Goal: Information Seeking & Learning: Learn about a topic

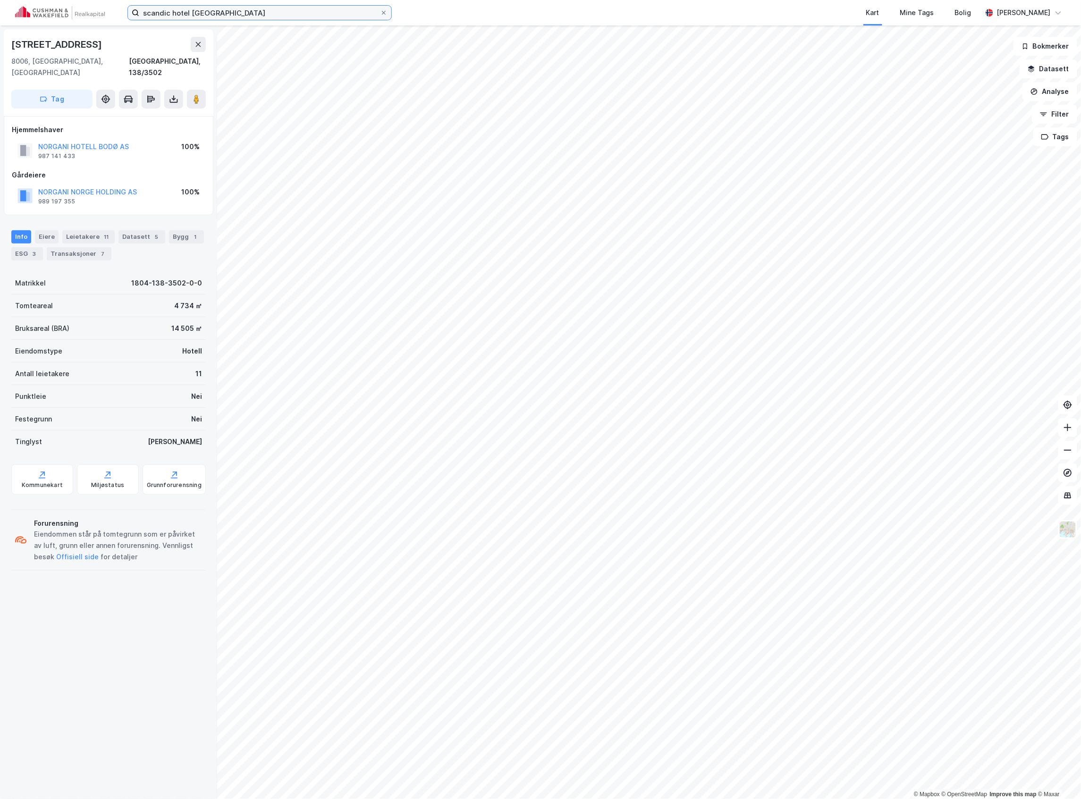
click at [216, 14] on input "scandic hotel bodø" at bounding box center [259, 13] width 241 height 14
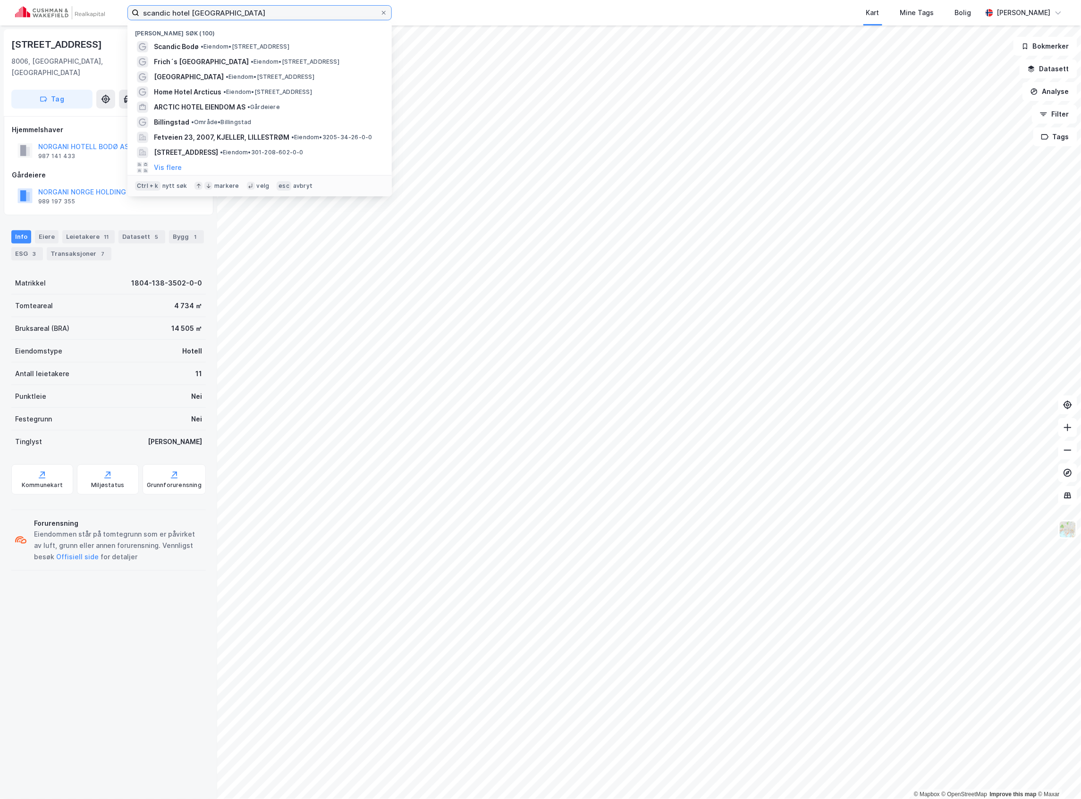
click at [216, 14] on input "scandic hotel bodø" at bounding box center [259, 13] width 241 height 14
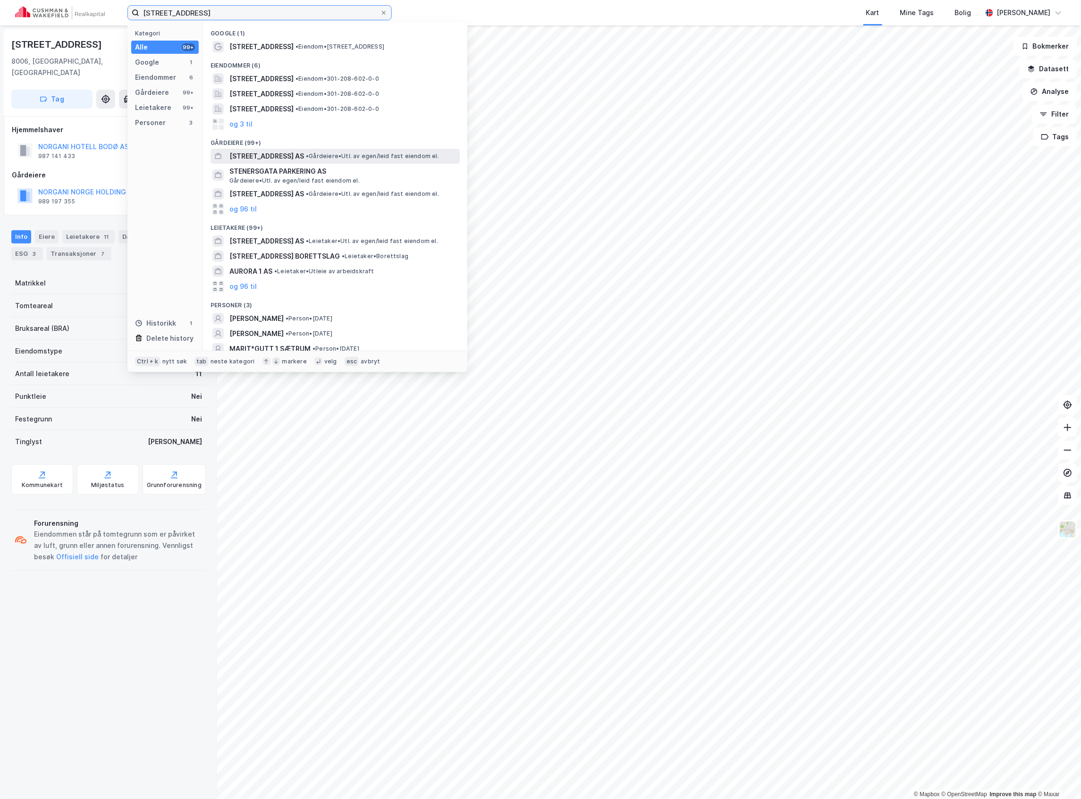
type input "stenersgata 1"
click at [289, 155] on span "STENERSGATA 1 AS" at bounding box center [266, 156] width 75 height 11
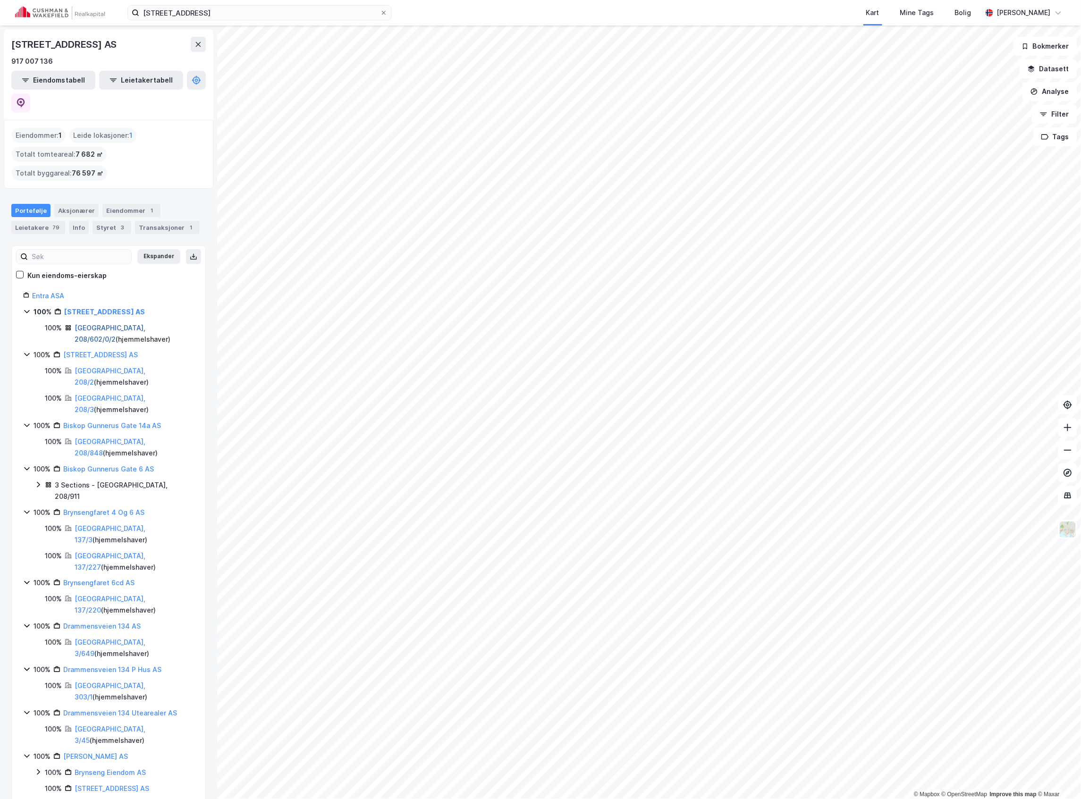
click at [93, 324] on link "Oslo, 208/602/0/2" at bounding box center [110, 333] width 71 height 19
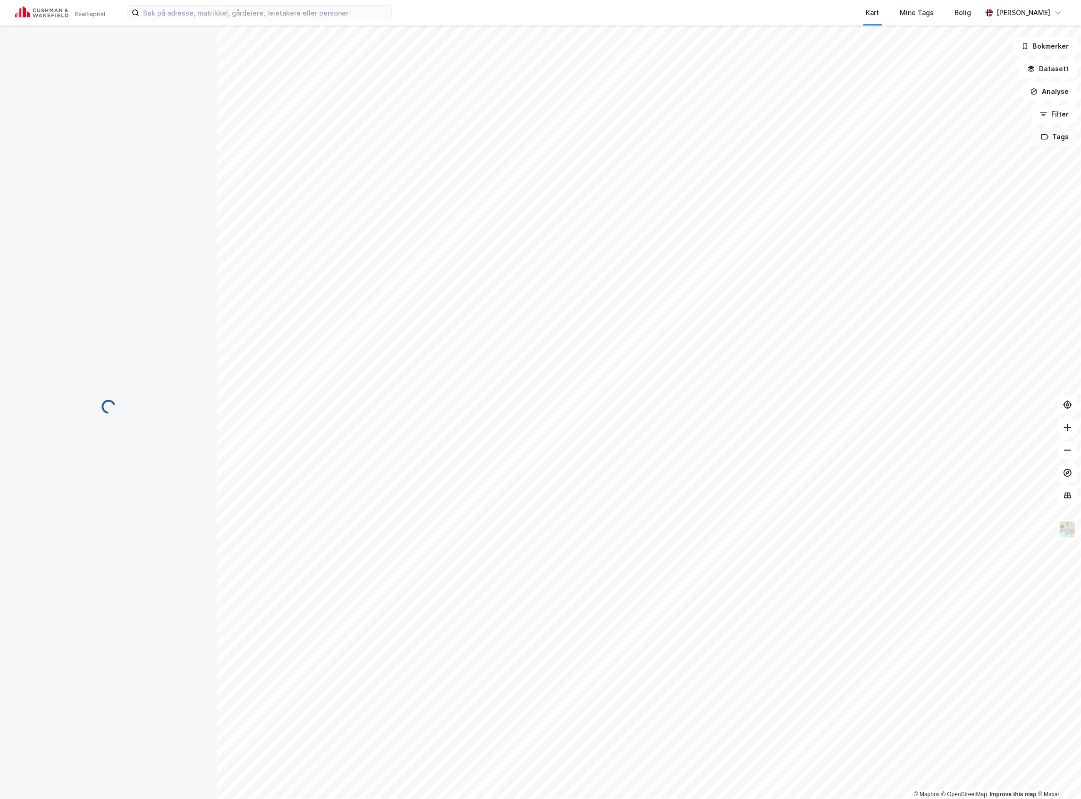
click at [1056, 144] on button "Tags" at bounding box center [1055, 136] width 44 height 19
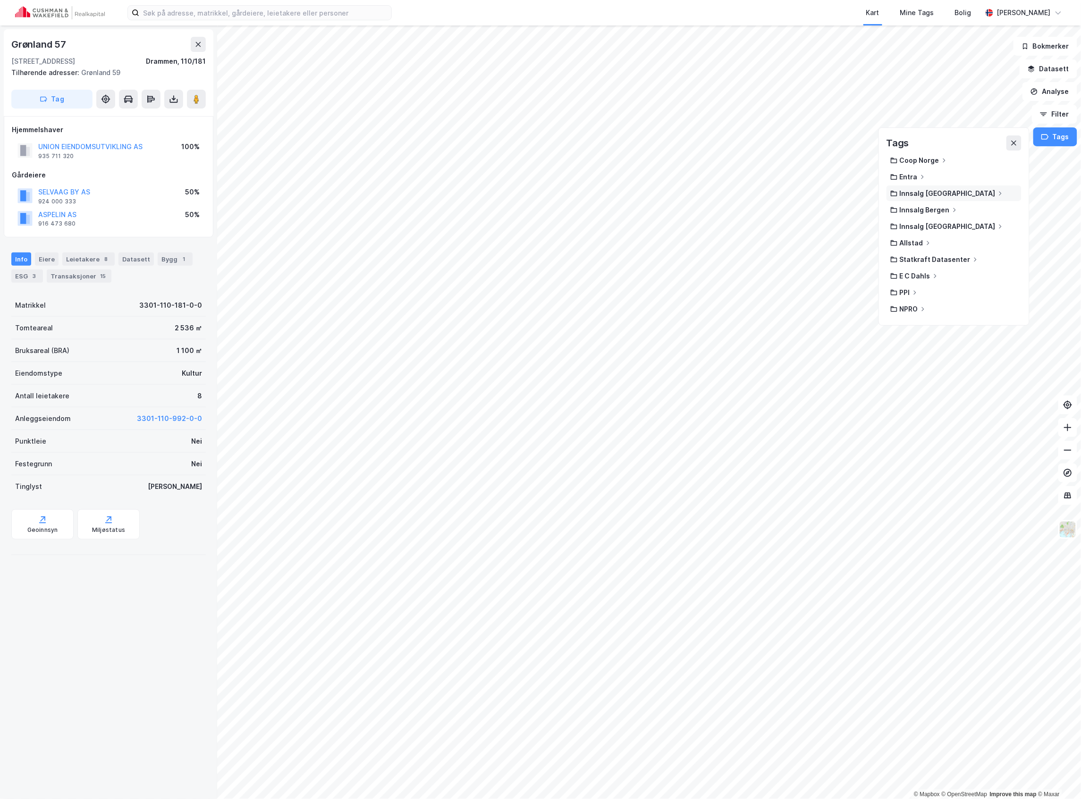
click at [941, 189] on div "Innsalg [GEOGRAPHIC_DATA]" at bounding box center [954, 194] width 135 height 16
click at [897, 194] on icon at bounding box center [894, 194] width 7 height 6
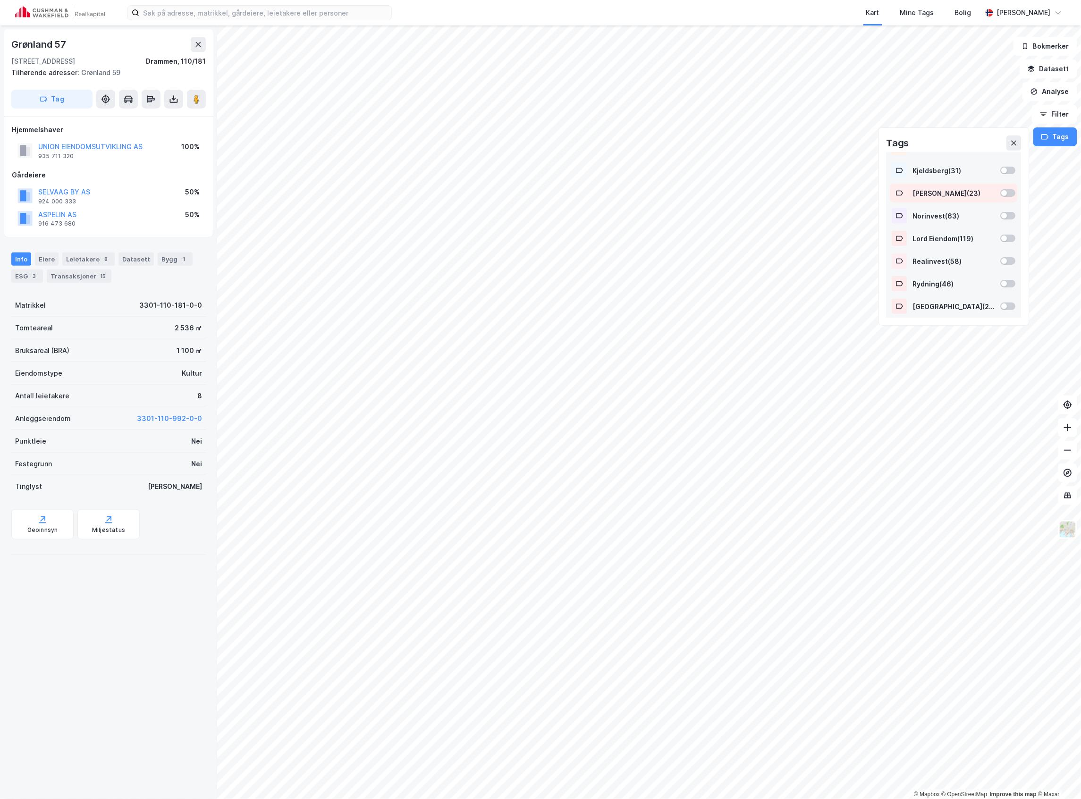
click at [1002, 194] on div at bounding box center [1008, 193] width 15 height 8
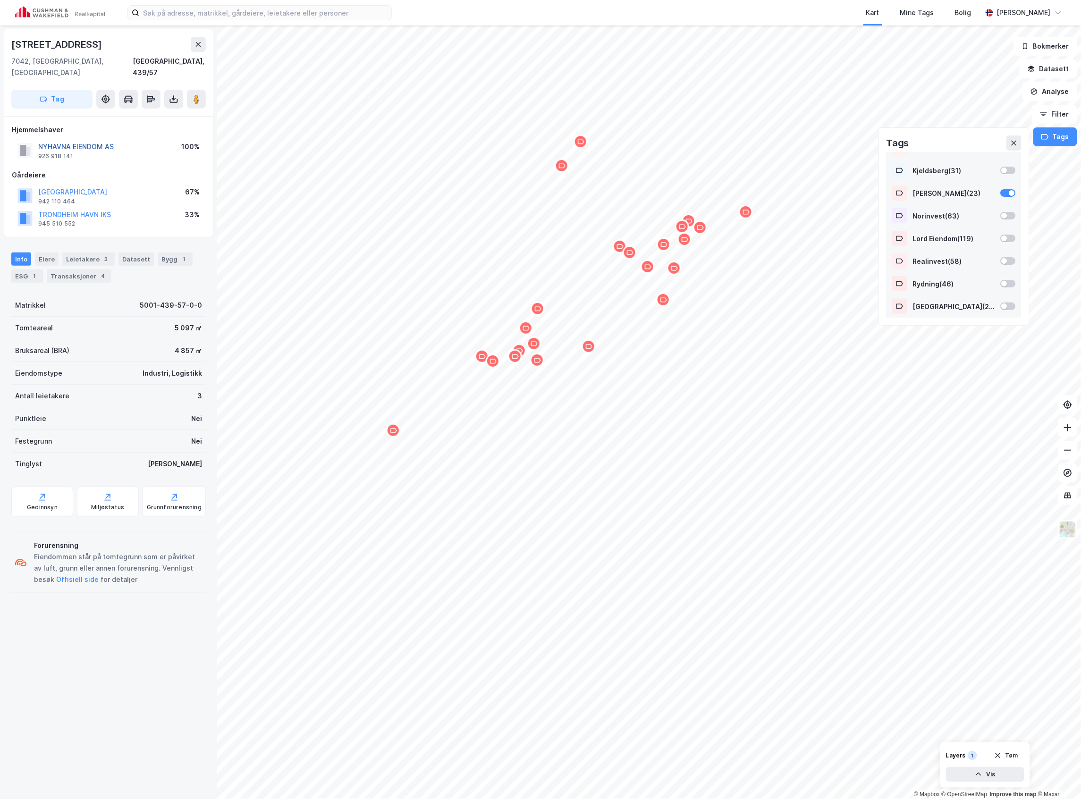
click at [0, 0] on button "NYHAVNA EIENDOM AS" at bounding box center [0, 0] width 0 height 0
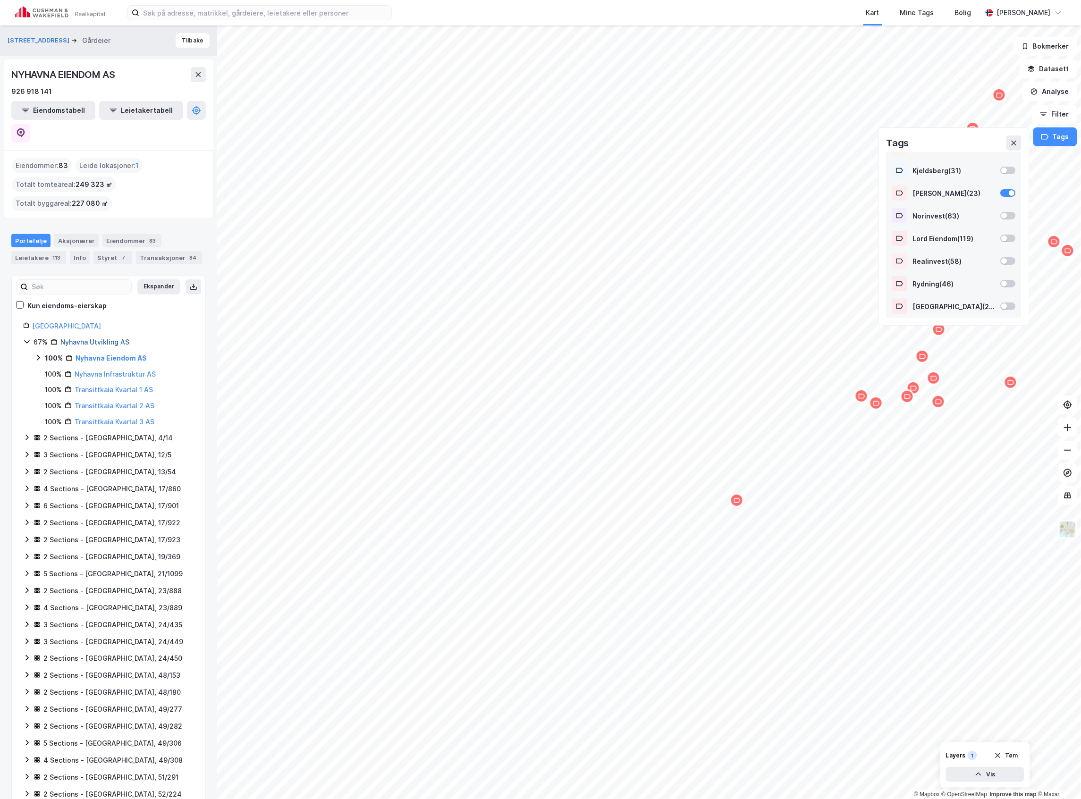
click at [93, 338] on link "Nyhavna Utvikling AS" at bounding box center [94, 342] width 69 height 8
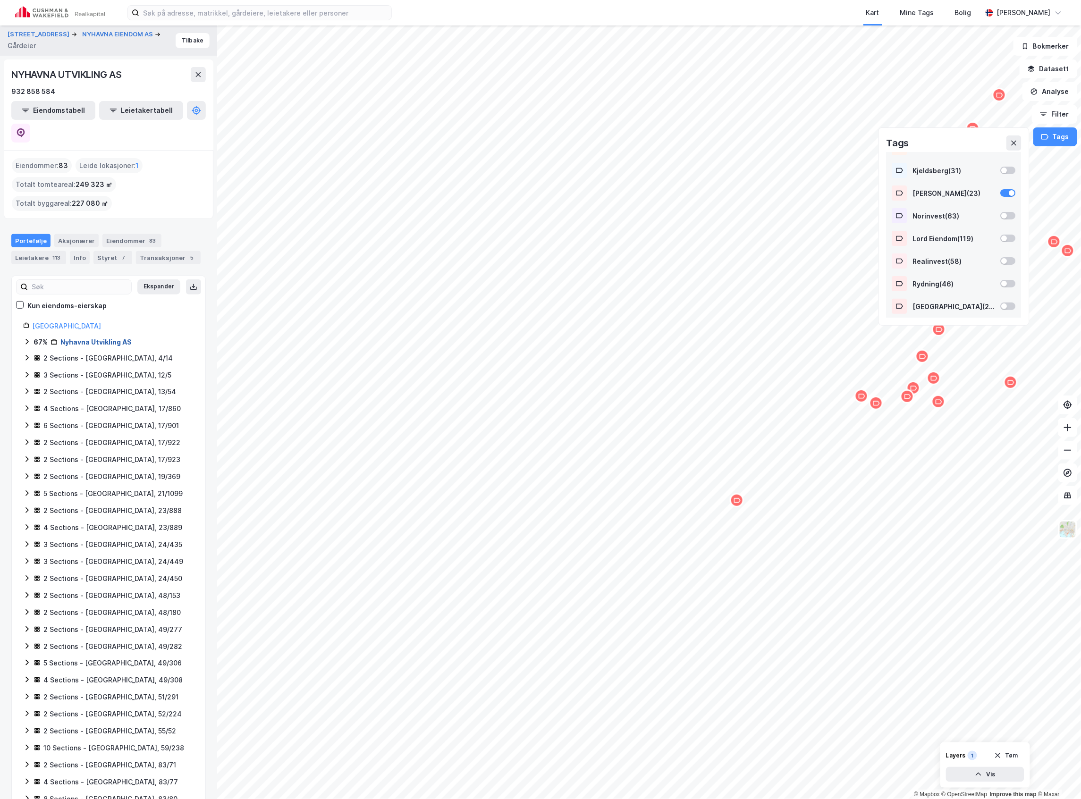
click at [85, 338] on link "Nyhavna Utvikling AS" at bounding box center [95, 342] width 71 height 8
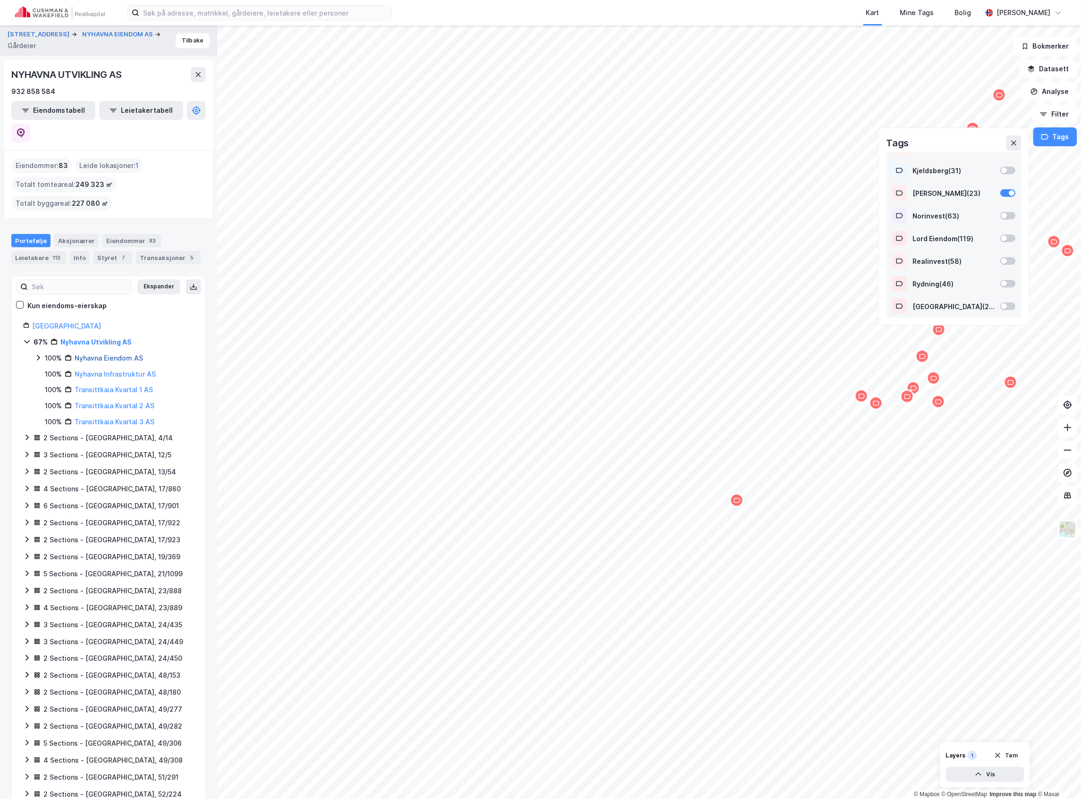
click at [104, 354] on link "Nyhavna Eiendom AS" at bounding box center [109, 358] width 68 height 8
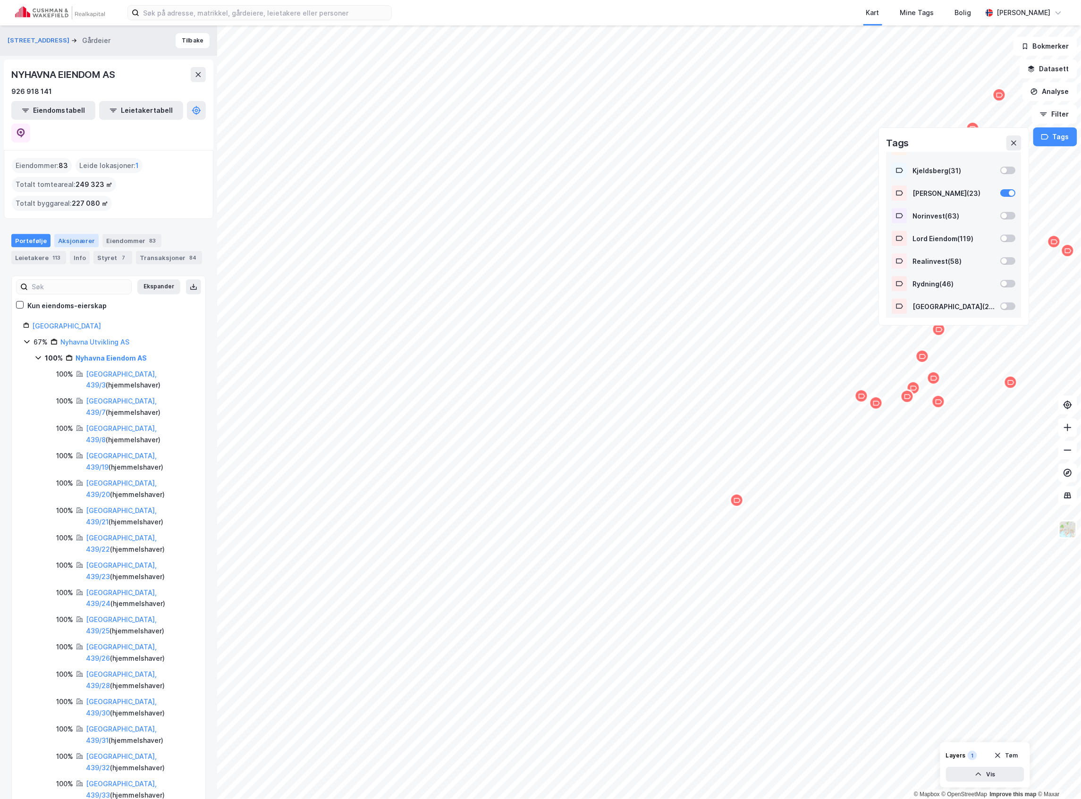
click at [80, 234] on div "Aksjonærer" at bounding box center [76, 240] width 44 height 13
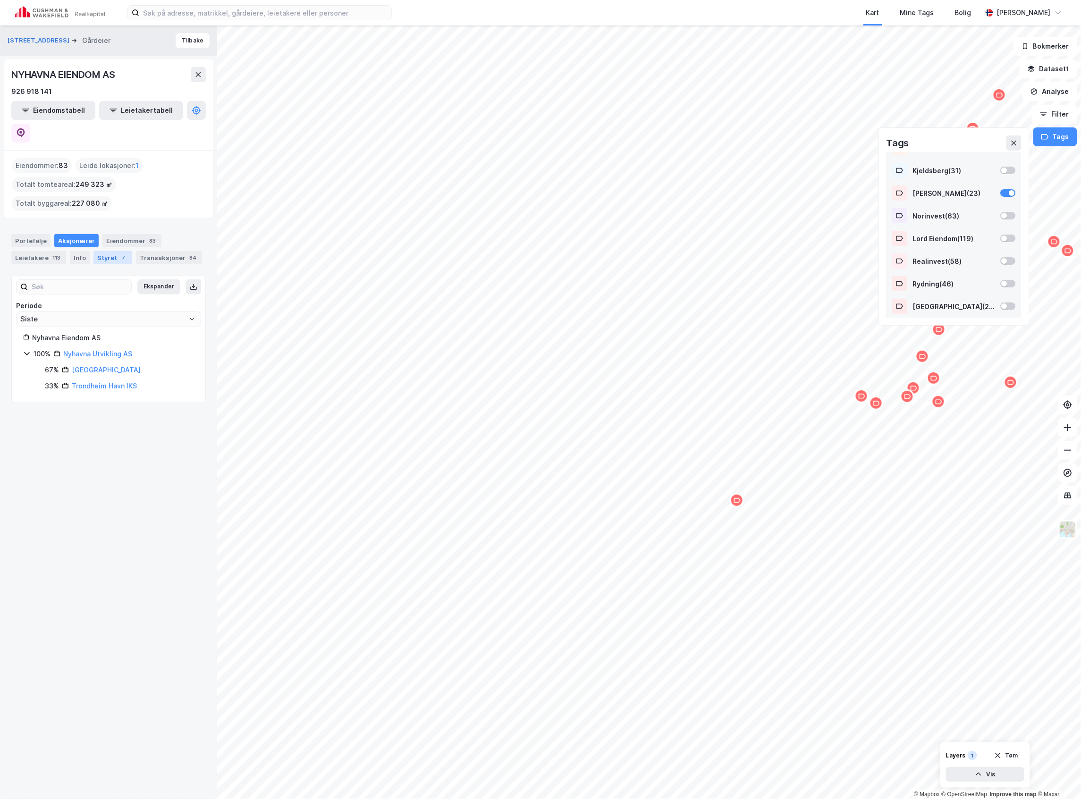
click at [99, 251] on div "Styret 7" at bounding box center [112, 257] width 39 height 13
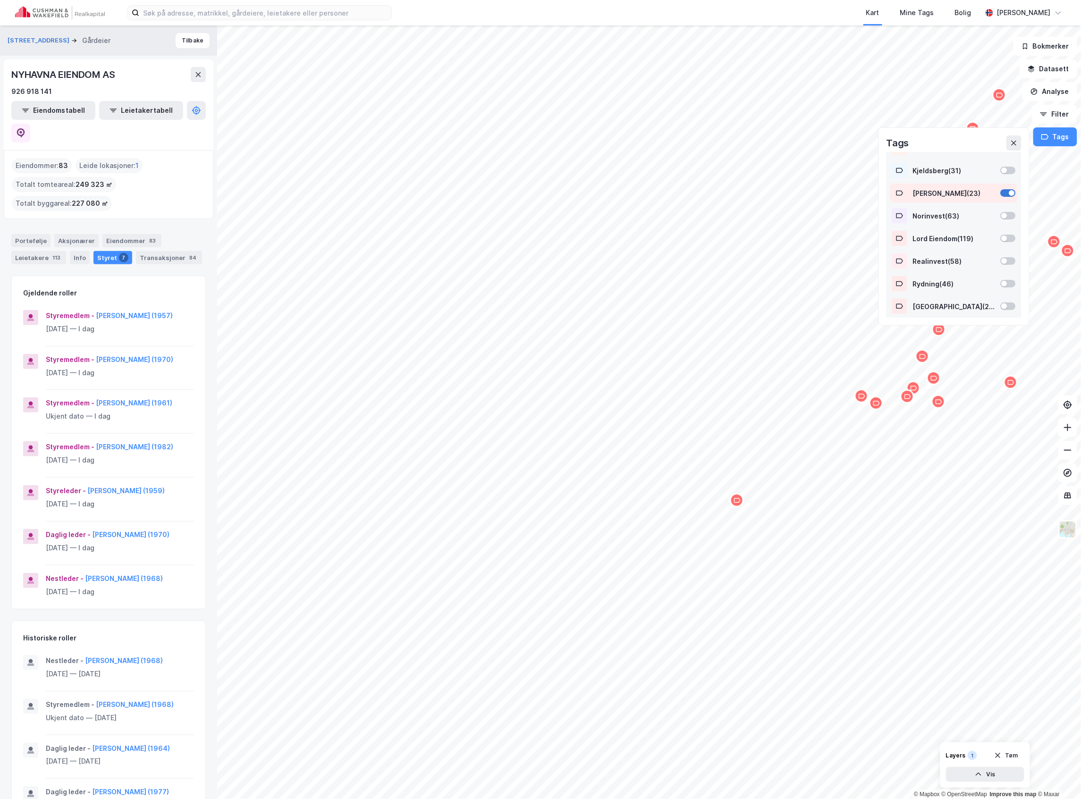
click at [1001, 190] on div at bounding box center [1008, 193] width 15 height 8
click at [1001, 282] on div at bounding box center [1008, 284] width 15 height 8
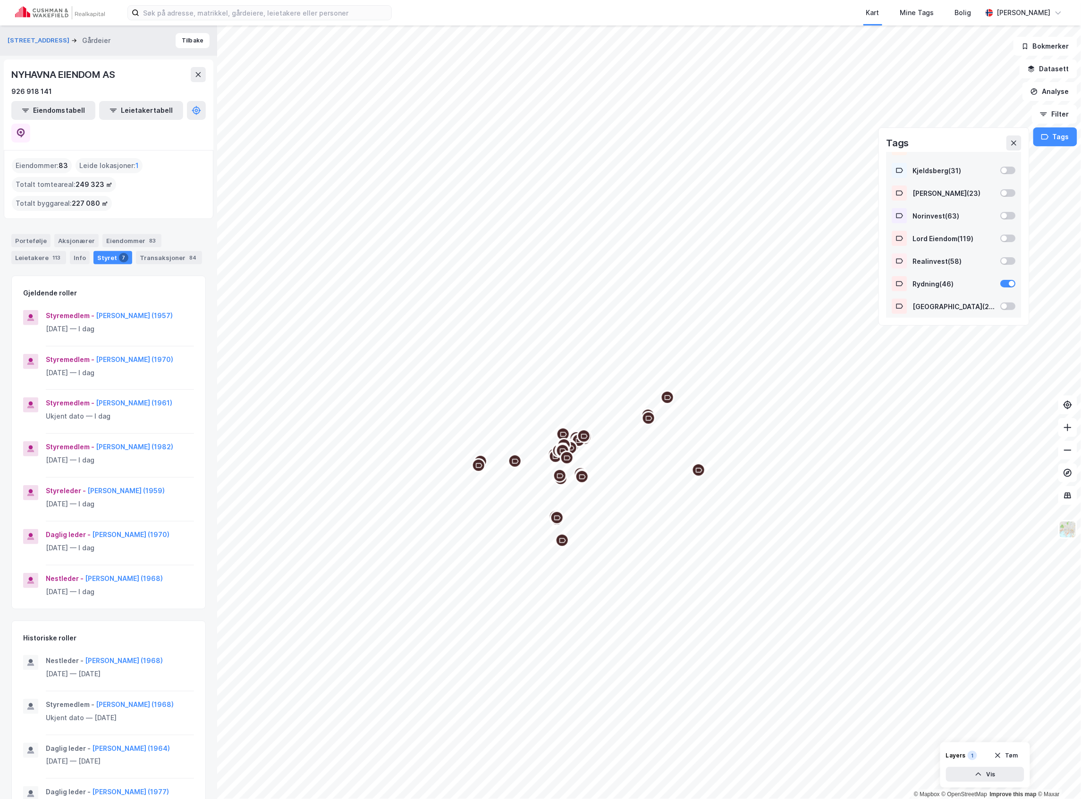
scroll to position [0, 0]
click at [197, 73] on icon at bounding box center [198, 75] width 8 height 8
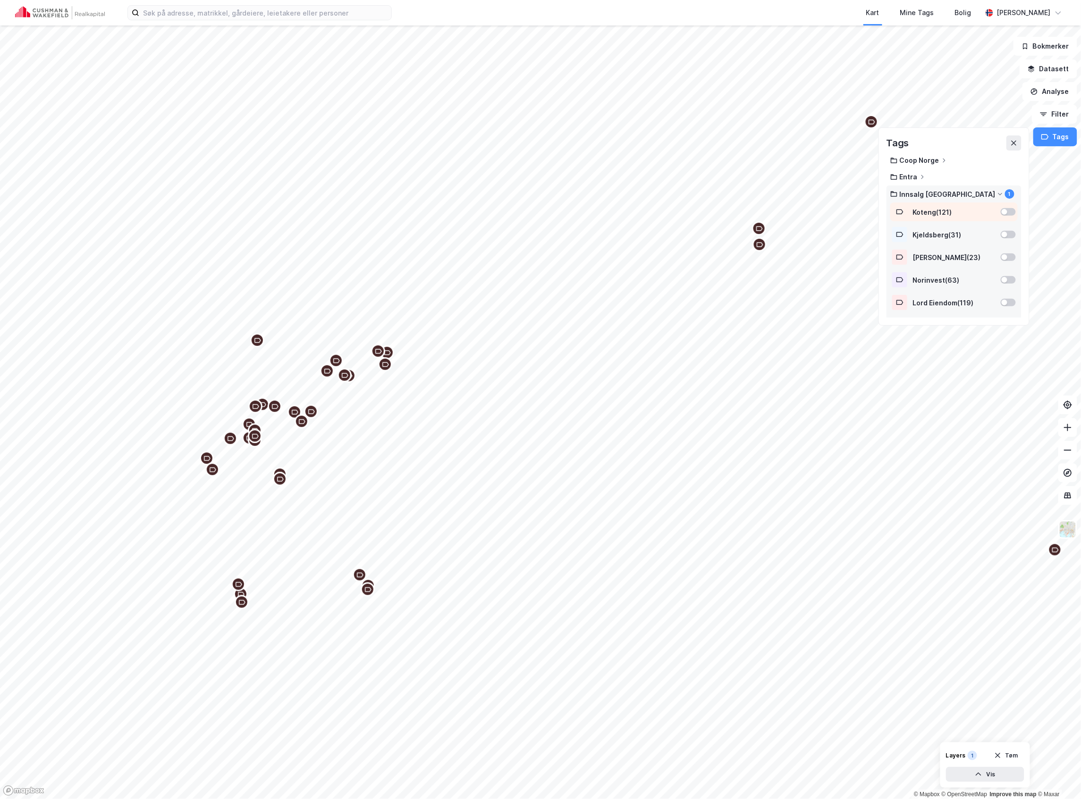
click at [1001, 209] on div at bounding box center [1008, 212] width 15 height 8
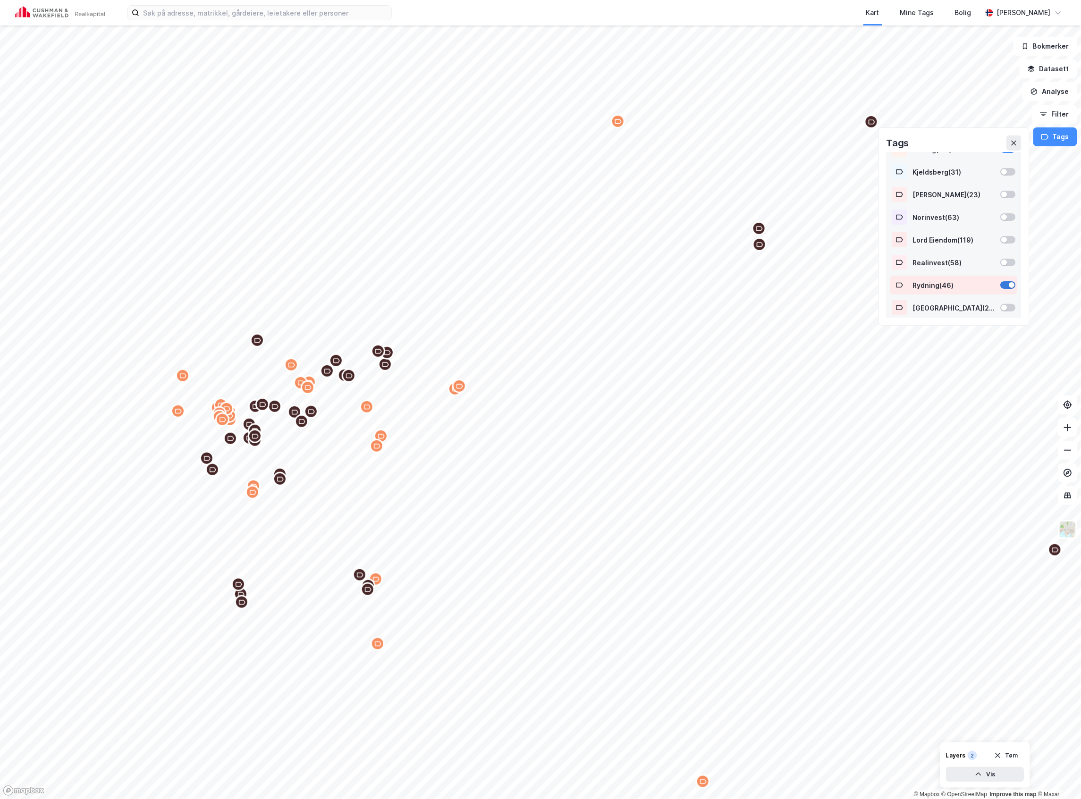
click at [1001, 285] on div at bounding box center [1008, 285] width 15 height 8
